Goal: Task Accomplishment & Management: Use online tool/utility

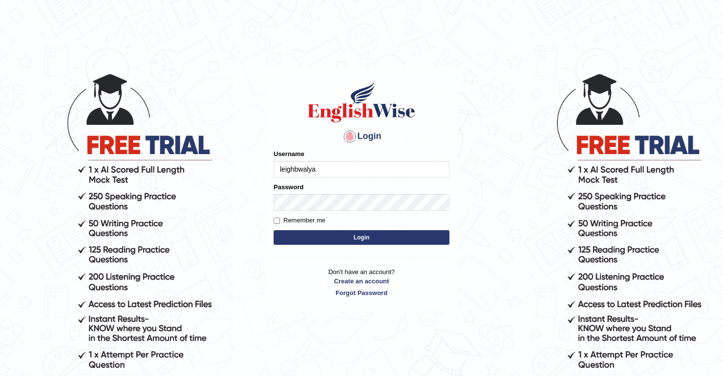
type input "leighbwalya"
click at [344, 236] on button "Login" at bounding box center [361, 237] width 176 height 15
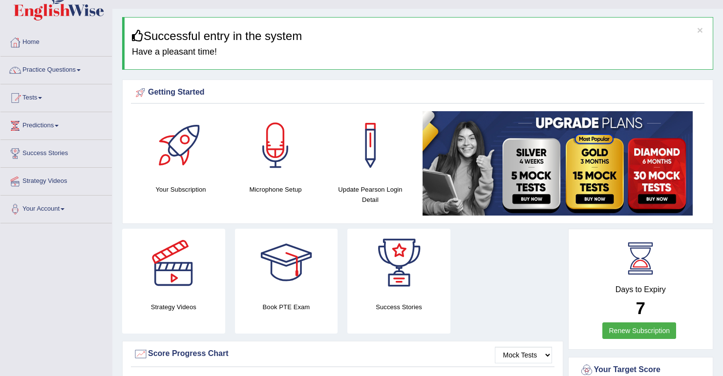
scroll to position [39, 0]
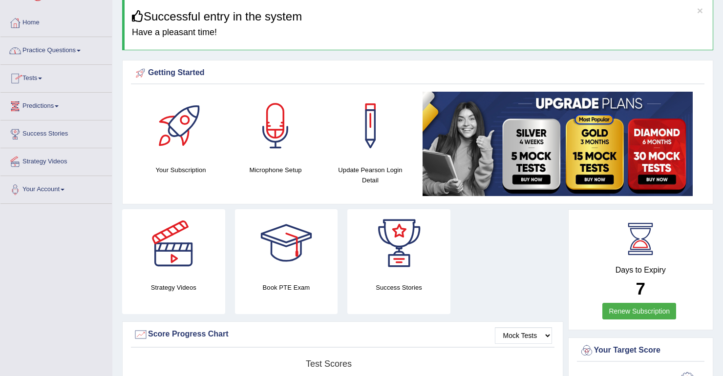
click at [80, 51] on span at bounding box center [79, 51] width 4 height 2
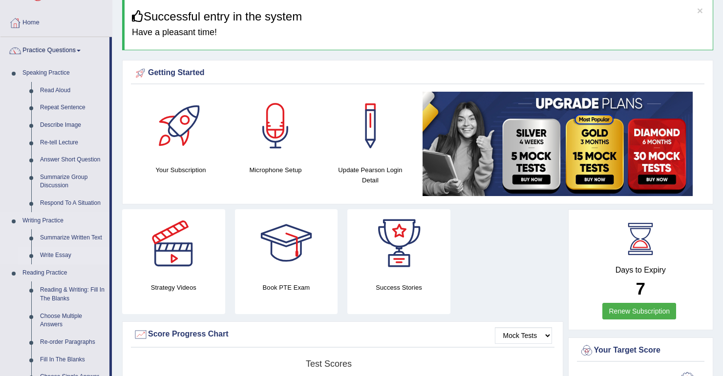
click at [47, 254] on link "Write Essay" at bounding box center [73, 256] width 74 height 18
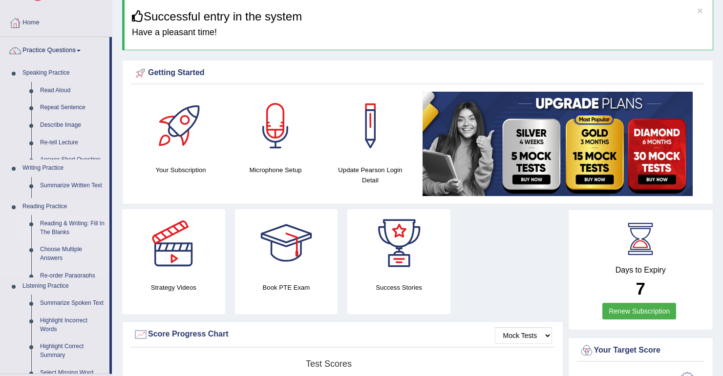
click at [47, 254] on ul "Speaking Practice Read Aloud Repeat Sentence Describe Image Re-tell Lecture Ans…" at bounding box center [54, 219] width 109 height 310
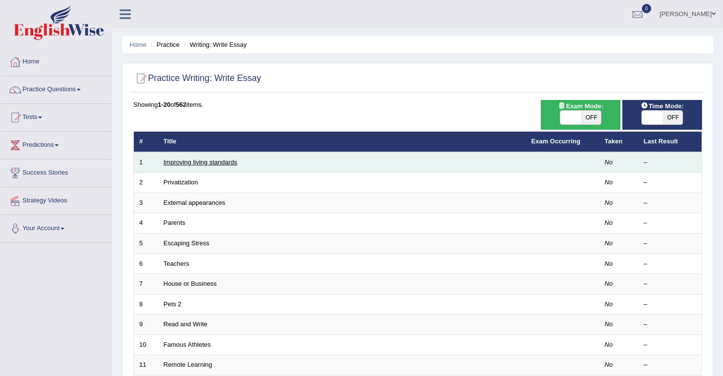
click at [202, 163] on link "Improving living standards" at bounding box center [201, 162] width 74 height 7
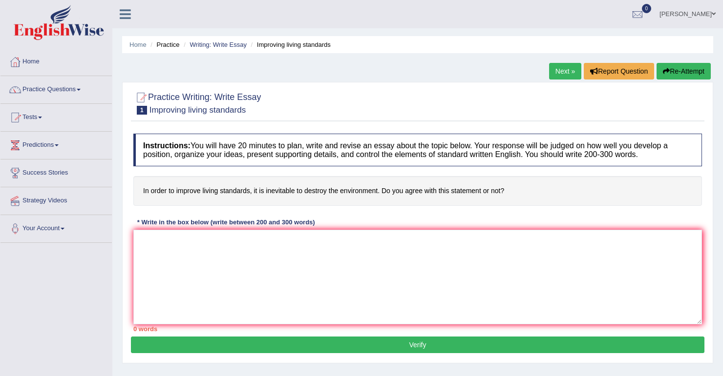
click at [83, 90] on link "Practice Questions" at bounding box center [55, 88] width 111 height 24
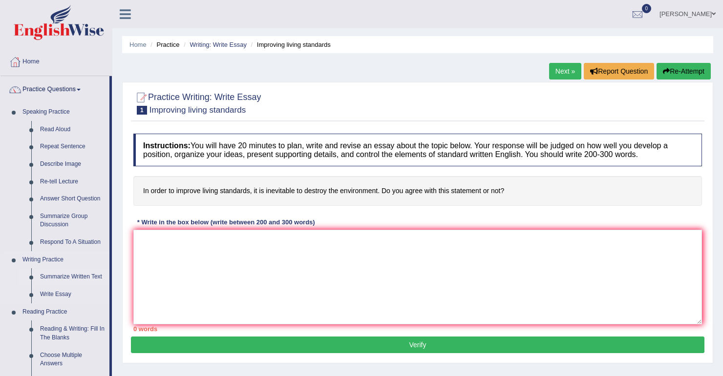
click at [76, 276] on link "Summarize Written Text" at bounding box center [73, 277] width 74 height 18
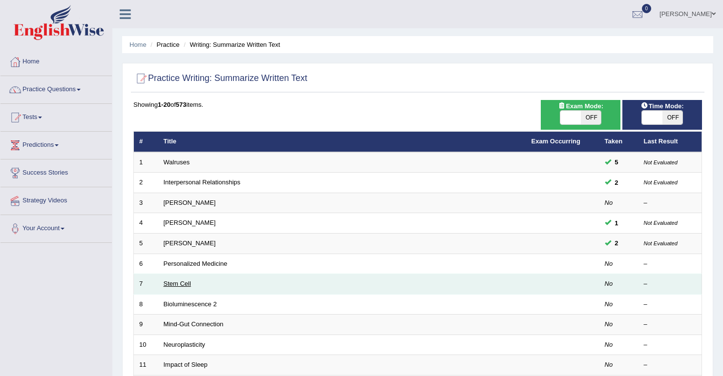
click at [181, 285] on link "Stem Cell" at bounding box center [177, 283] width 27 height 7
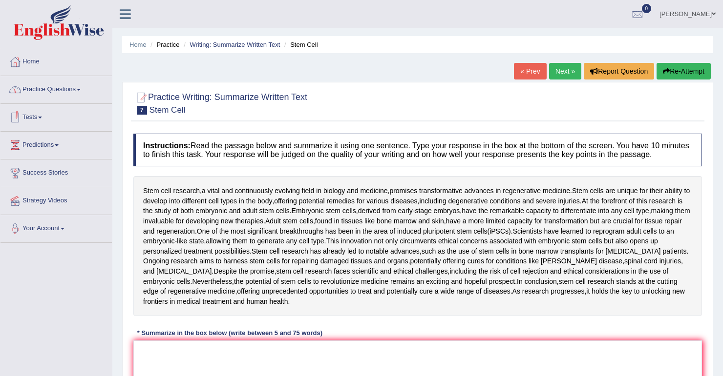
click at [41, 117] on link "Tests" at bounding box center [55, 116] width 111 height 24
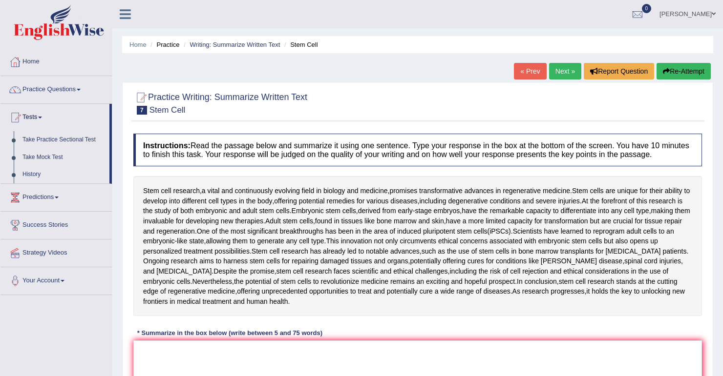
click at [45, 157] on link "Take Mock Test" at bounding box center [63, 158] width 91 height 18
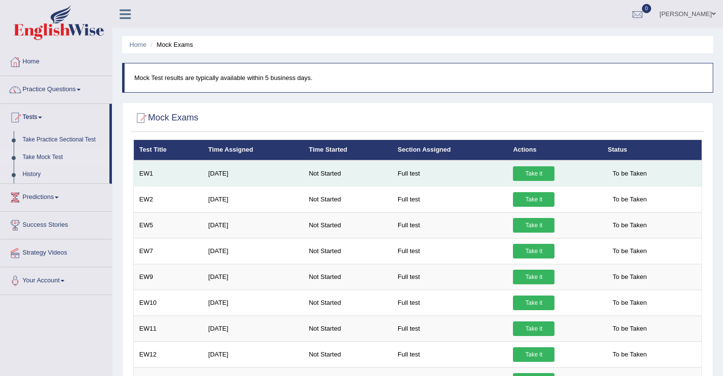
click at [525, 173] on link "Take it" at bounding box center [533, 173] width 41 height 15
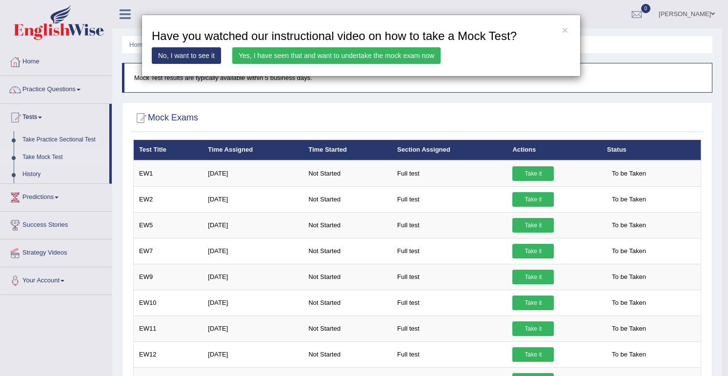
click at [310, 55] on link "Yes, I have seen that and want to undertake the mock exam now" at bounding box center [336, 55] width 208 height 17
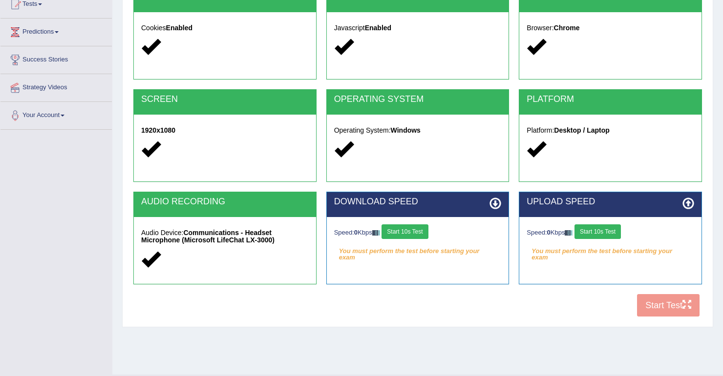
scroll to position [136, 0]
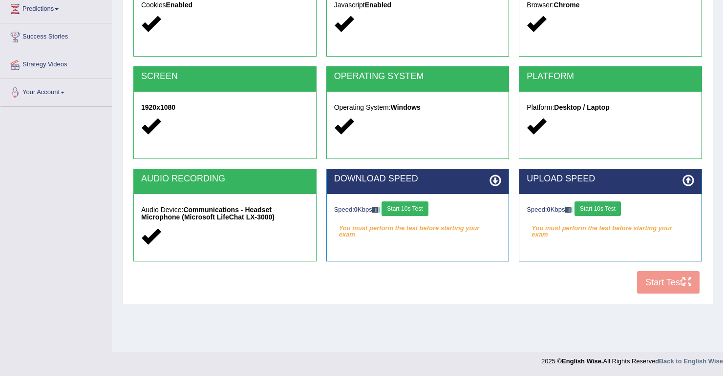
click at [649, 284] on div "COOKIES Cookies Enabled JAVASCRIPT Javascript Enabled BROWSER Browser: Chrome S…" at bounding box center [417, 131] width 573 height 335
click at [674, 276] on div "COOKIES Cookies Enabled JAVASCRIPT Javascript Enabled BROWSER Browser: Chrome S…" at bounding box center [417, 131] width 573 height 335
click at [689, 285] on div "COOKIES Cookies Enabled JAVASCRIPT Javascript Enabled BROWSER Browser: Chrome S…" at bounding box center [417, 131] width 573 height 335
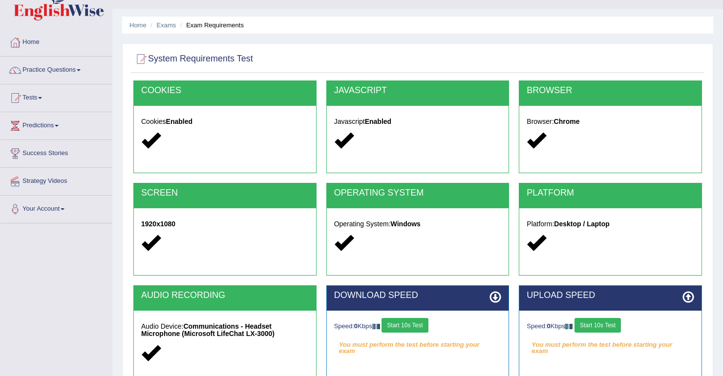
scroll to position [0, 0]
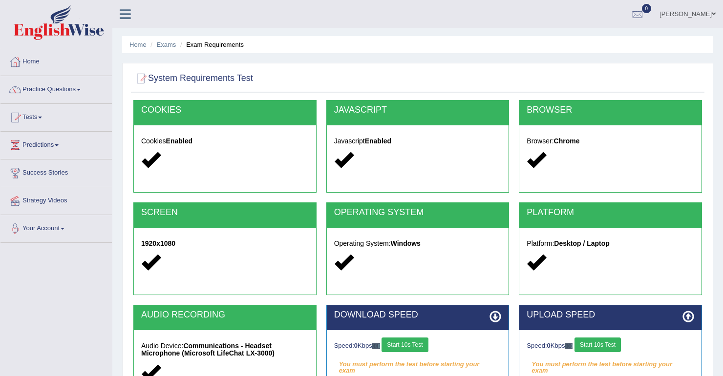
click at [73, 89] on link "Practice Questions" at bounding box center [55, 88] width 111 height 24
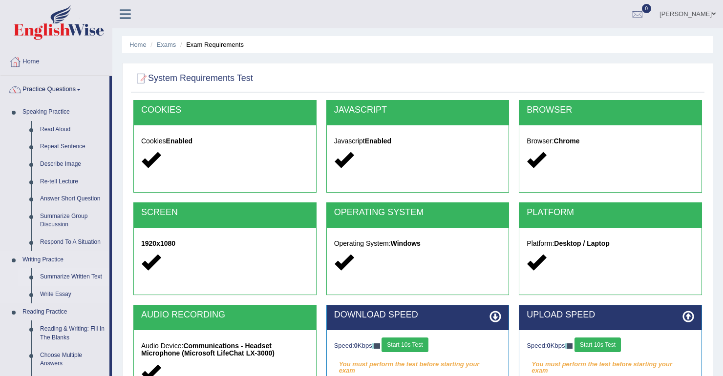
click at [73, 276] on link "Summarize Written Text" at bounding box center [73, 277] width 74 height 18
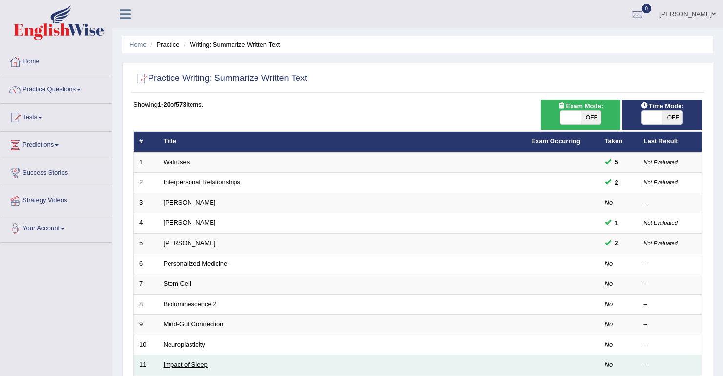
click at [176, 364] on link "Impact of Sleep" at bounding box center [186, 364] width 44 height 7
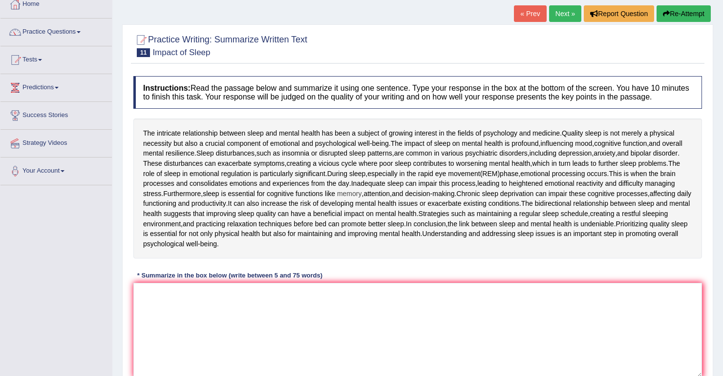
scroll to position [78, 0]
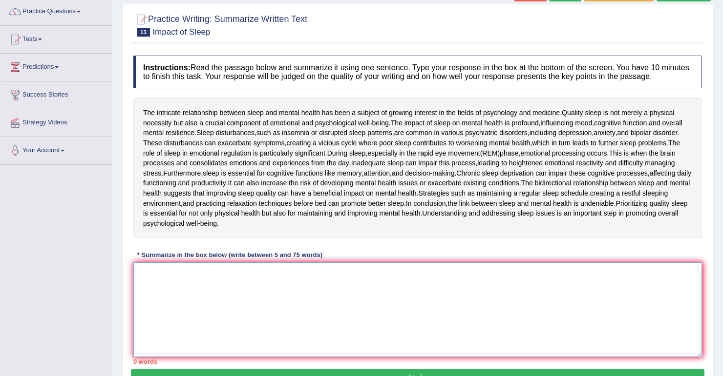
click at [186, 294] on textarea at bounding box center [417, 310] width 568 height 95
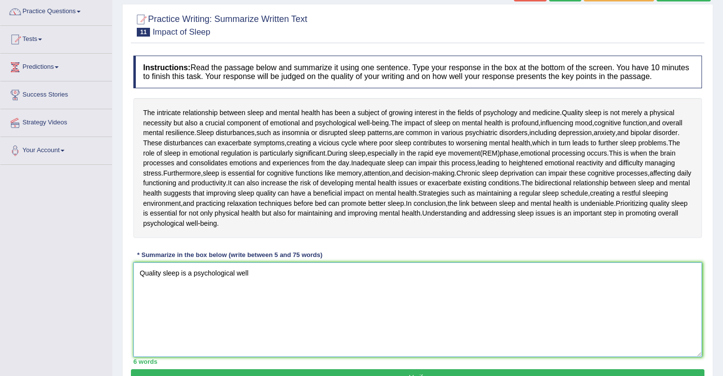
click at [189, 272] on textarea "Quality sleep is a psychological well" at bounding box center [417, 310] width 568 height 95
click at [315, 273] on textarea "Quality sleep is a crucial component of psychological well" at bounding box center [417, 310] width 568 height 95
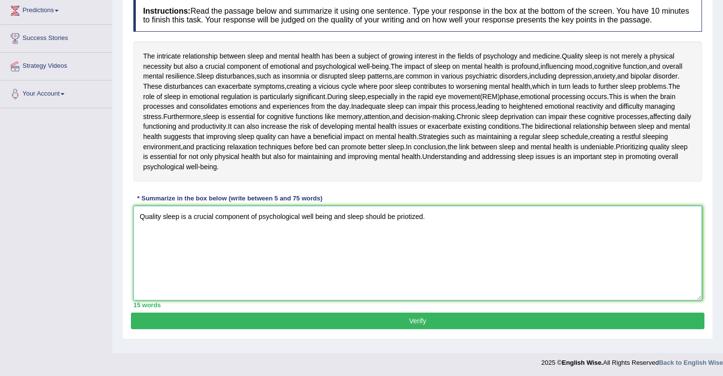
scroll to position [136, 0]
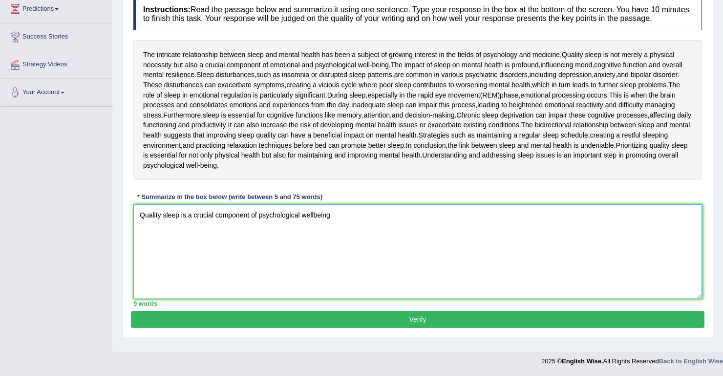
click at [313, 215] on textarea "Quality sleep is a crucial component of psychological wellbeing" at bounding box center [417, 252] width 568 height 95
click at [333, 217] on textarea "Quality sleep is a crucial component of psychological well being" at bounding box center [417, 252] width 568 height 95
click at [336, 216] on textarea "Quality sleep is a crucial component of psychological well being." at bounding box center [417, 252] width 568 height 95
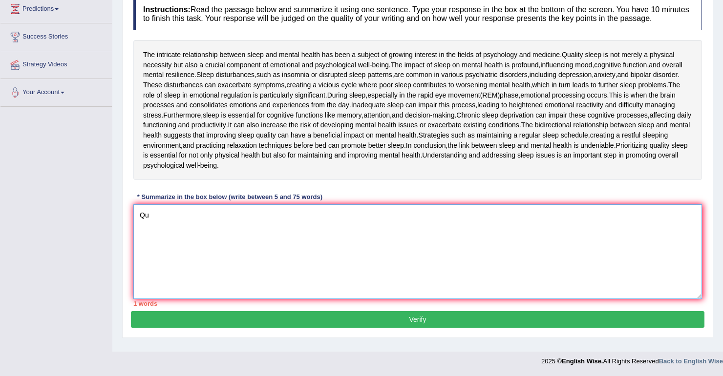
type textarea "Q"
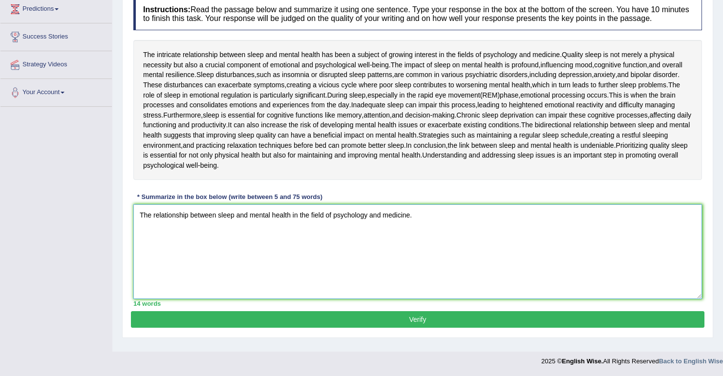
click at [330, 214] on textarea "The relationship between sleep and mental health in the field of psychology and…" at bounding box center [417, 252] width 568 height 95
click at [332, 214] on textarea "The relationship between sleep and mental health in the field of psychology and…" at bounding box center [417, 252] width 568 height 95
click at [330, 213] on textarea "The relationship between sleep and mental health in the field of psychology and…" at bounding box center [417, 252] width 568 height 95
type textarea "The relationship between sleep and mental health in psychology and medicine."
click at [407, 317] on button "Verify" at bounding box center [417, 319] width 573 height 17
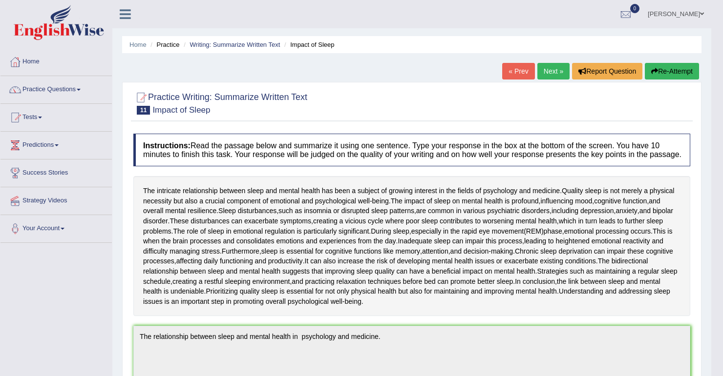
scroll to position [0, 0]
click at [659, 71] on button "Re-Attempt" at bounding box center [671, 71] width 54 height 17
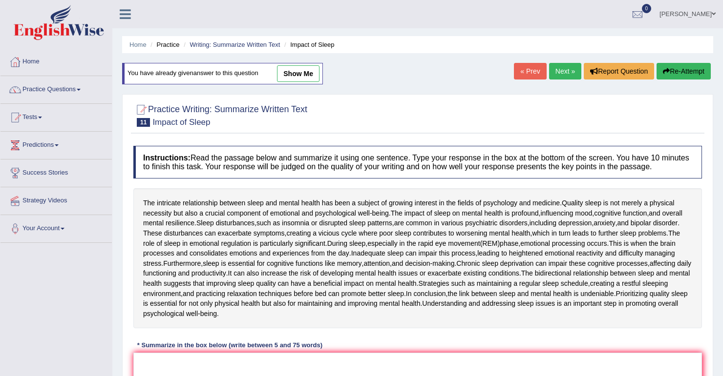
click at [44, 116] on link "Tests" at bounding box center [55, 116] width 111 height 24
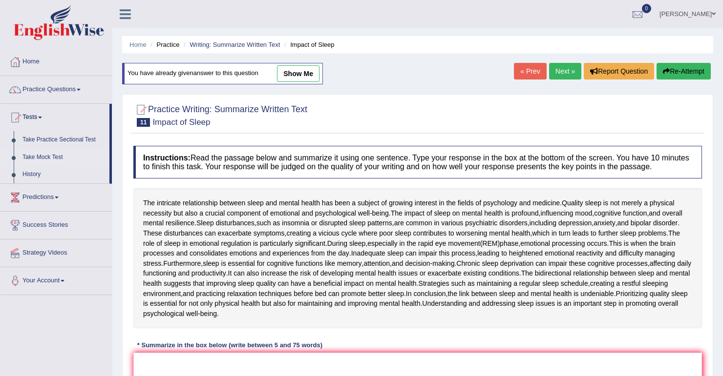
click at [41, 159] on link "Take Mock Test" at bounding box center [63, 158] width 91 height 18
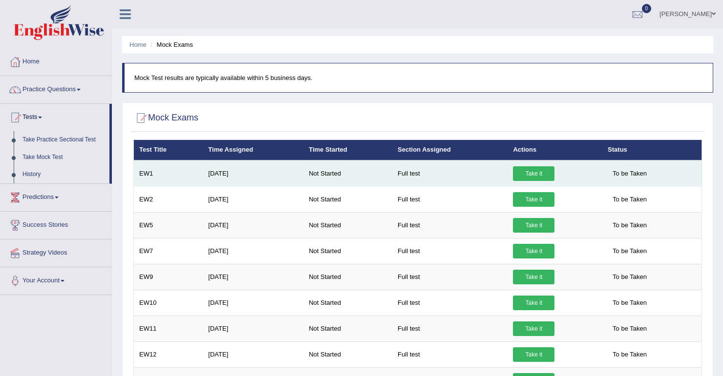
click at [530, 173] on link "Take it" at bounding box center [533, 173] width 41 height 15
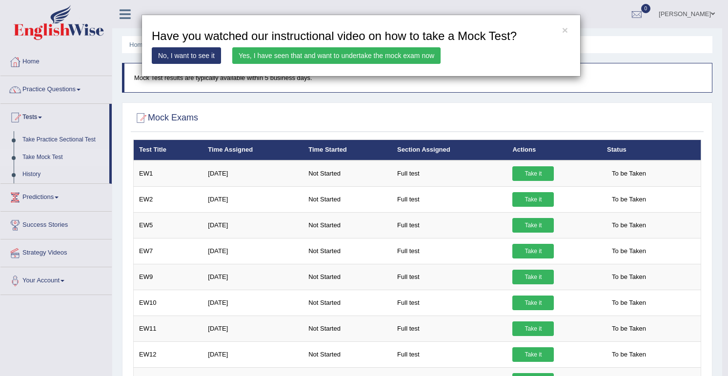
click at [321, 55] on link "Yes, I have seen that and want to undertake the mock exam now" at bounding box center [336, 55] width 208 height 17
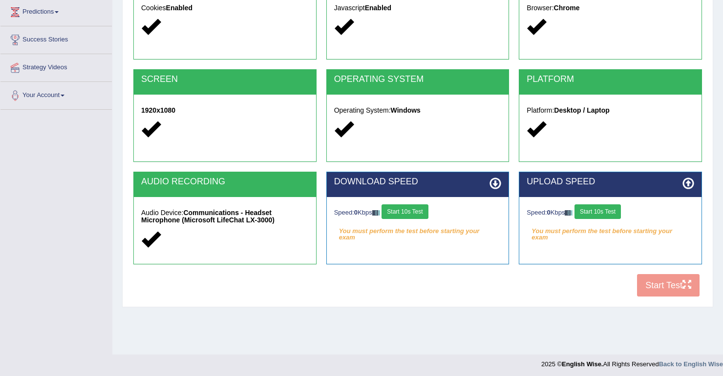
scroll to position [136, 0]
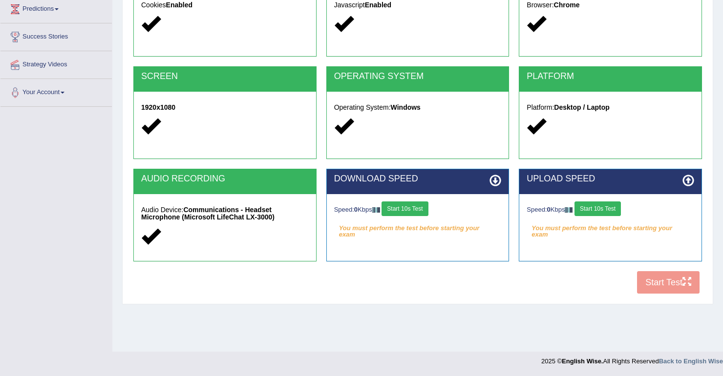
click at [553, 219] on div "Speed: 0 Kbps Start 10s Test You must perform the test before starting your exam" at bounding box center [610, 218] width 182 height 49
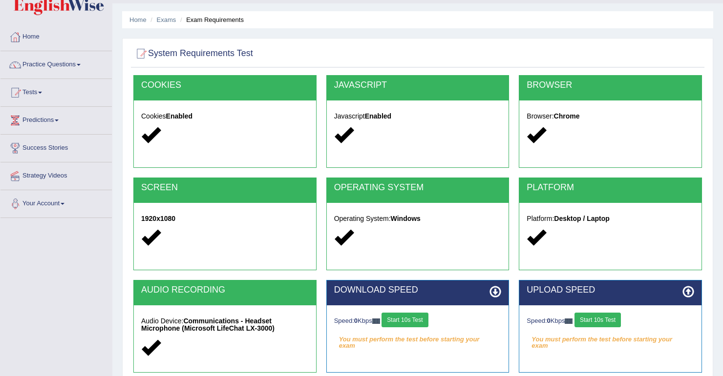
scroll to position [0, 0]
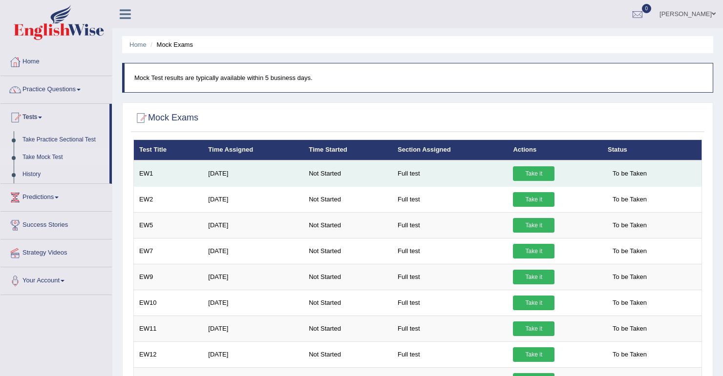
click at [327, 168] on td "Not Started" at bounding box center [347, 174] width 89 height 26
click at [536, 170] on link "Take it" at bounding box center [533, 173] width 41 height 15
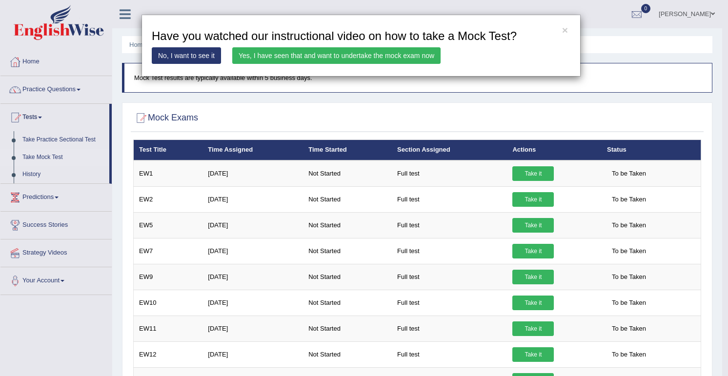
click at [195, 52] on link "No, I want to see it" at bounding box center [186, 55] width 69 height 17
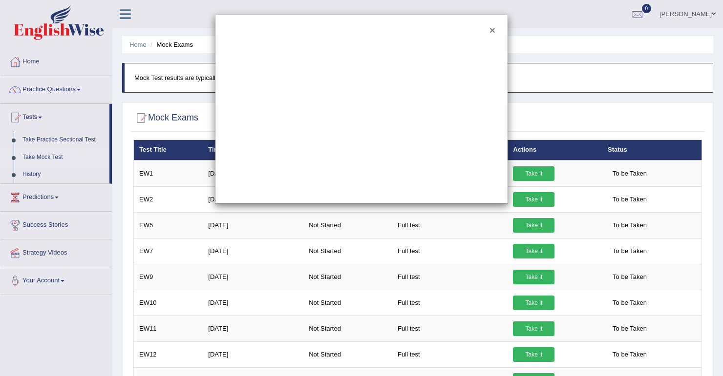
click at [494, 28] on button "×" at bounding box center [492, 30] width 6 height 10
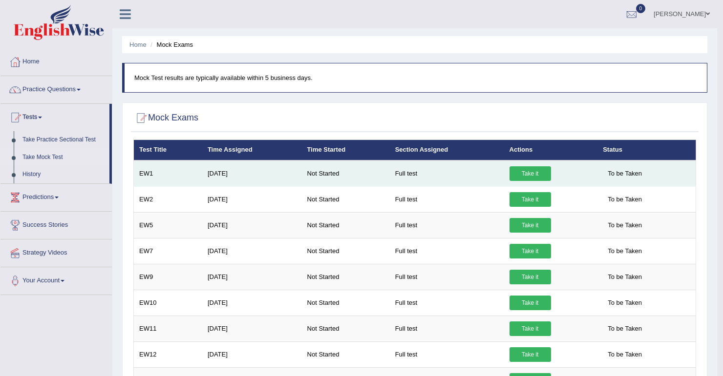
click at [534, 171] on link "Take it" at bounding box center [529, 173] width 41 height 15
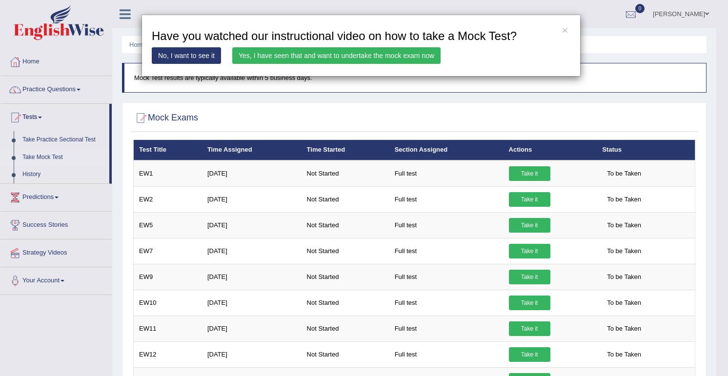
click at [362, 56] on link "Yes, I have seen that and want to undertake the mock exam now" at bounding box center [336, 55] width 208 height 17
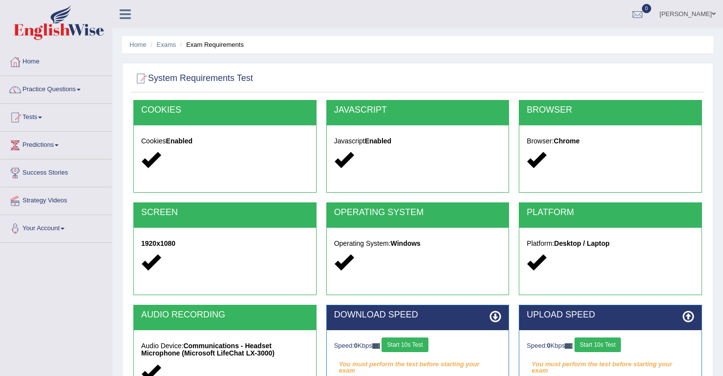
click at [404, 344] on button "Start 10s Test" at bounding box center [404, 345] width 46 height 15
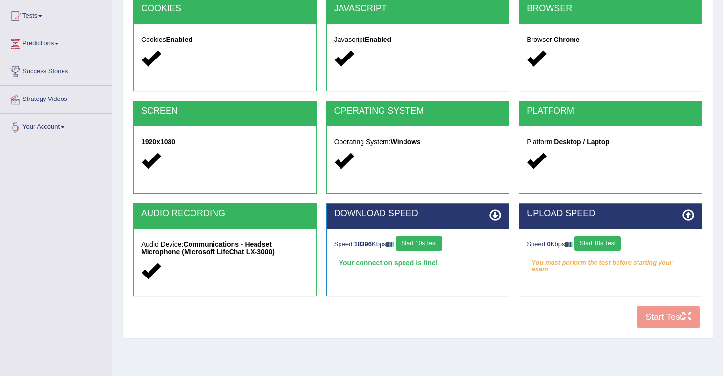
scroll to position [117, 0]
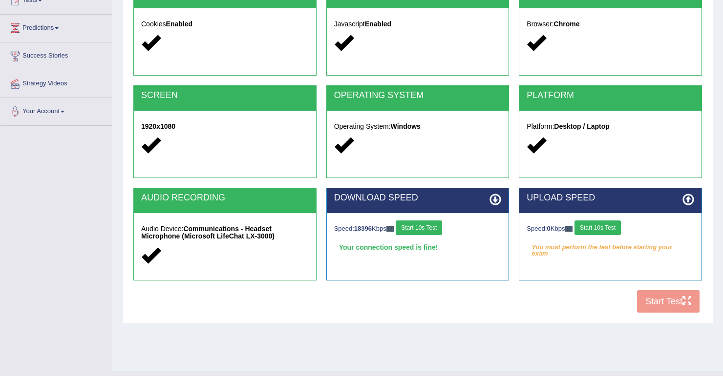
click at [495, 198] on icon at bounding box center [495, 200] width 12 height 12
click at [604, 223] on button "Start 10s Test" at bounding box center [597, 228] width 46 height 15
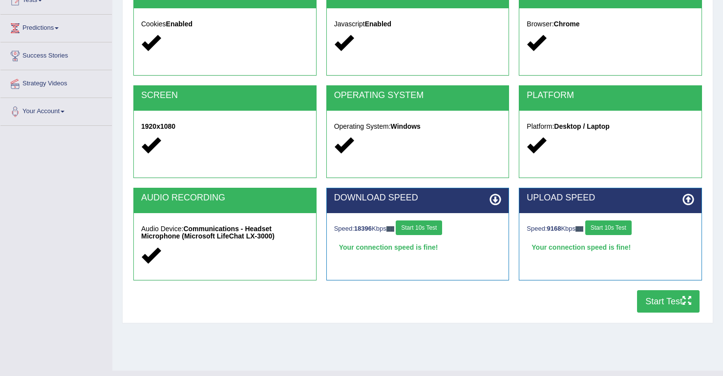
click at [646, 297] on button "Start Test" at bounding box center [668, 301] width 62 height 22
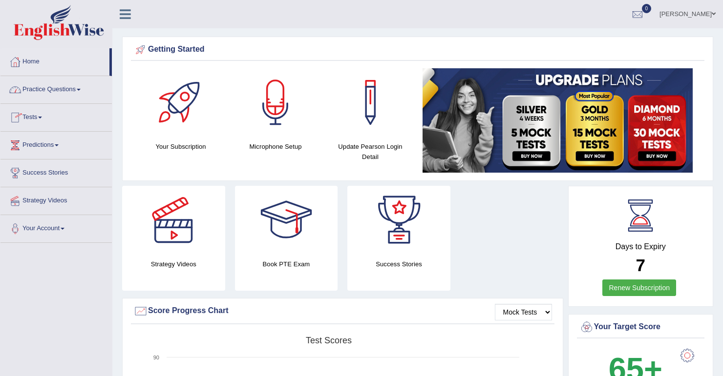
click at [79, 90] on span at bounding box center [79, 90] width 4 height 2
